Goal: Navigation & Orientation: Find specific page/section

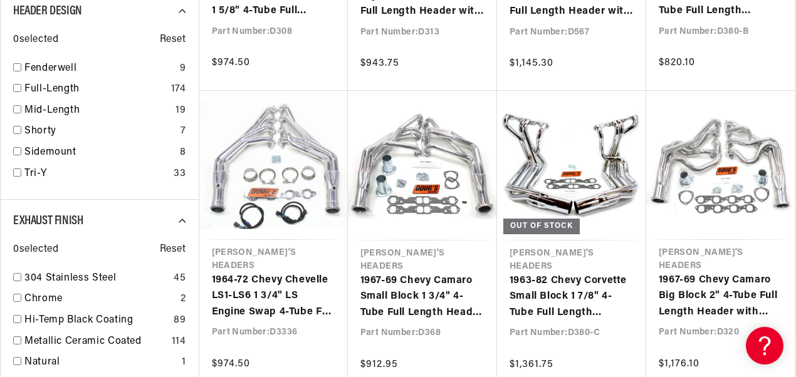
scroll to position [986, 0]
